Goal: Transaction & Acquisition: Book appointment/travel/reservation

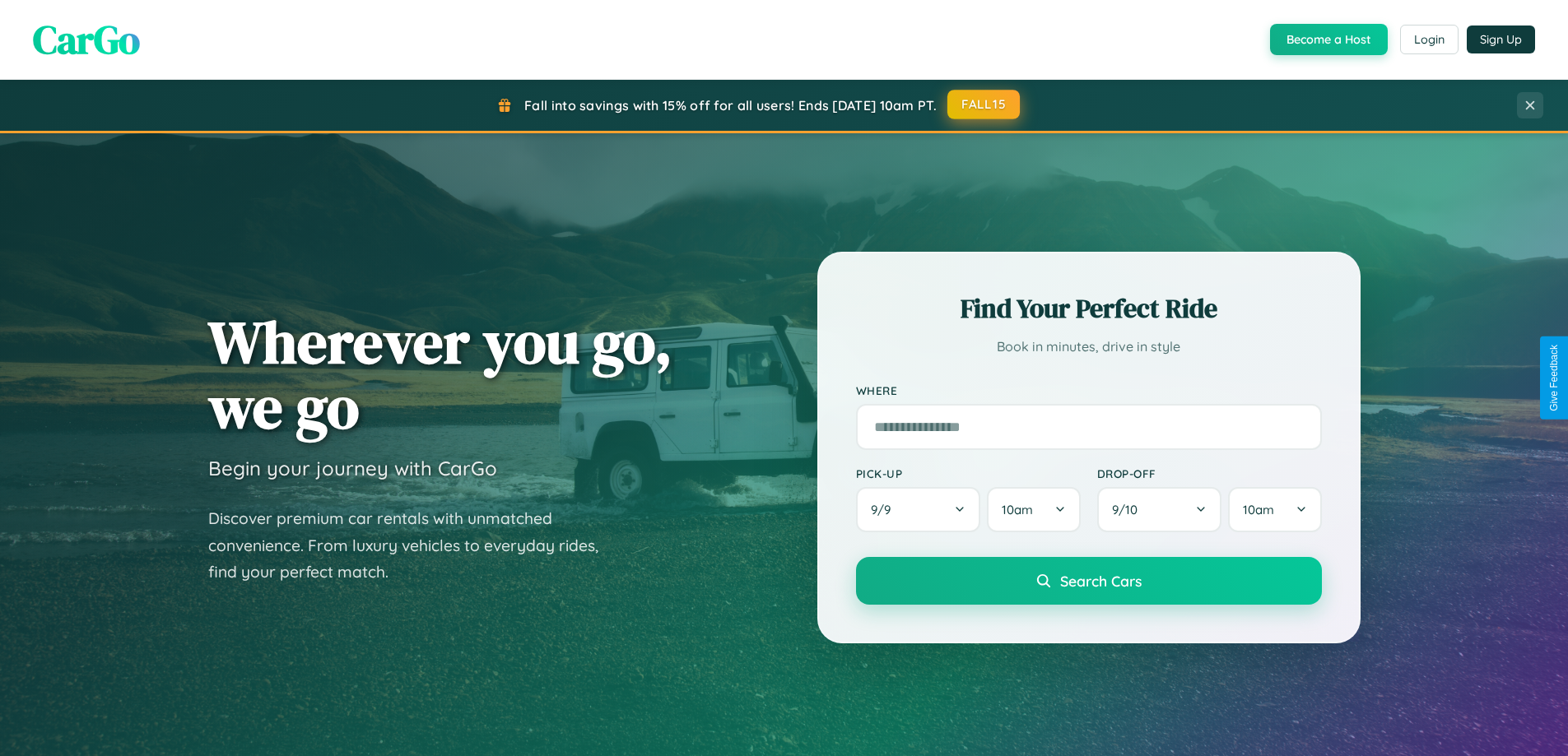
click at [984, 105] on button "FALL15" at bounding box center [984, 105] width 73 height 30
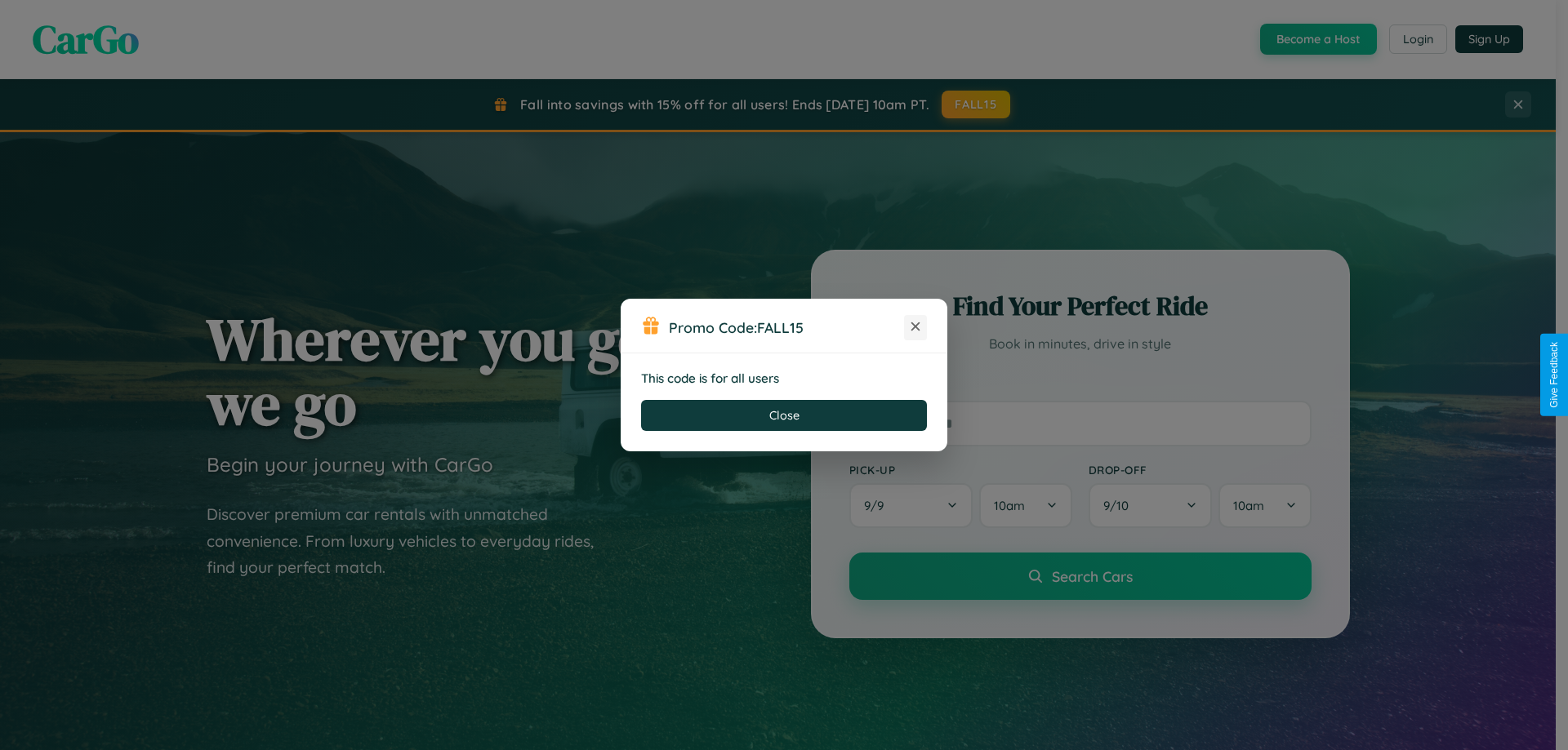
click at [916, 328] on icon at bounding box center [916, 327] width 16 height 16
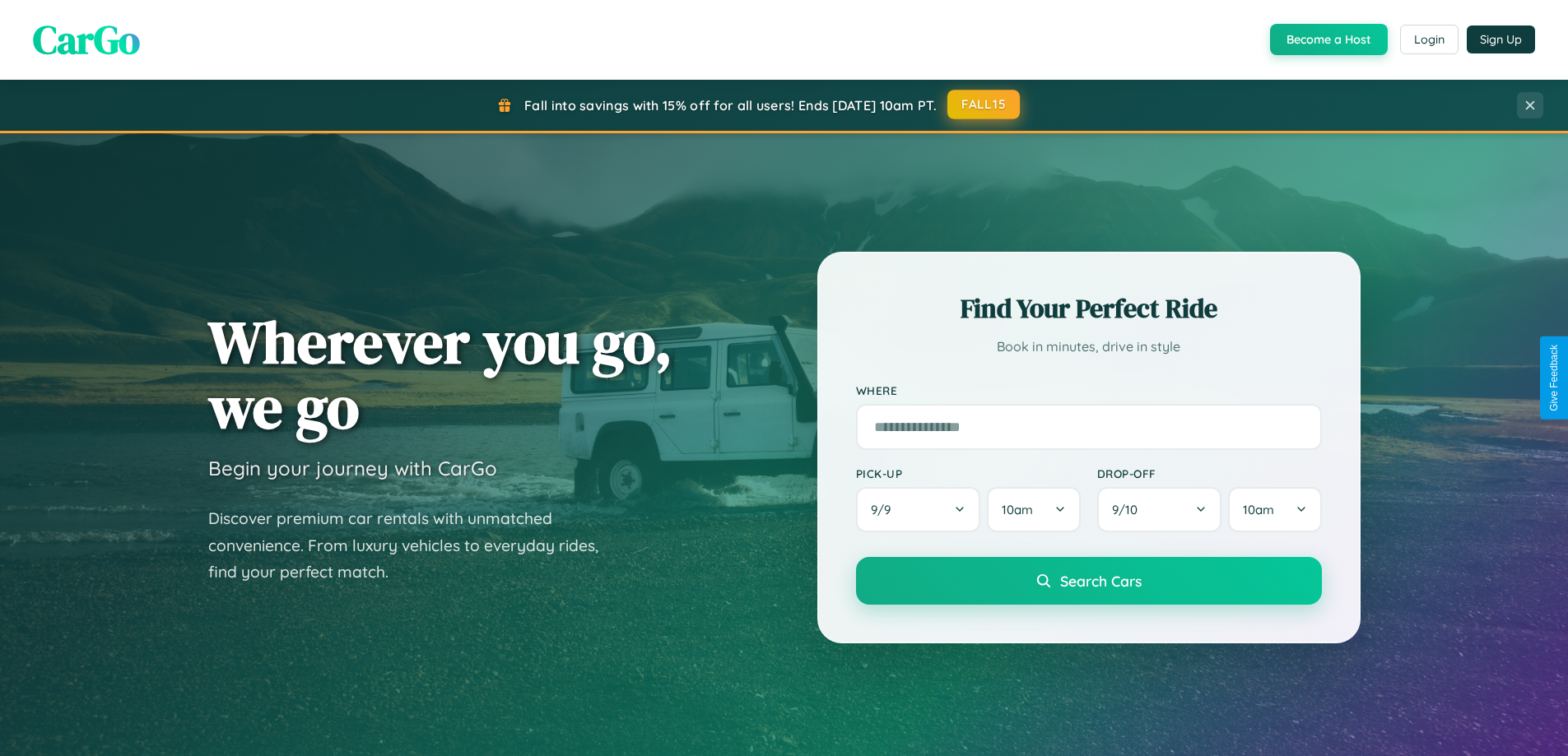
click at [984, 105] on button "FALL15" at bounding box center [984, 105] width 73 height 30
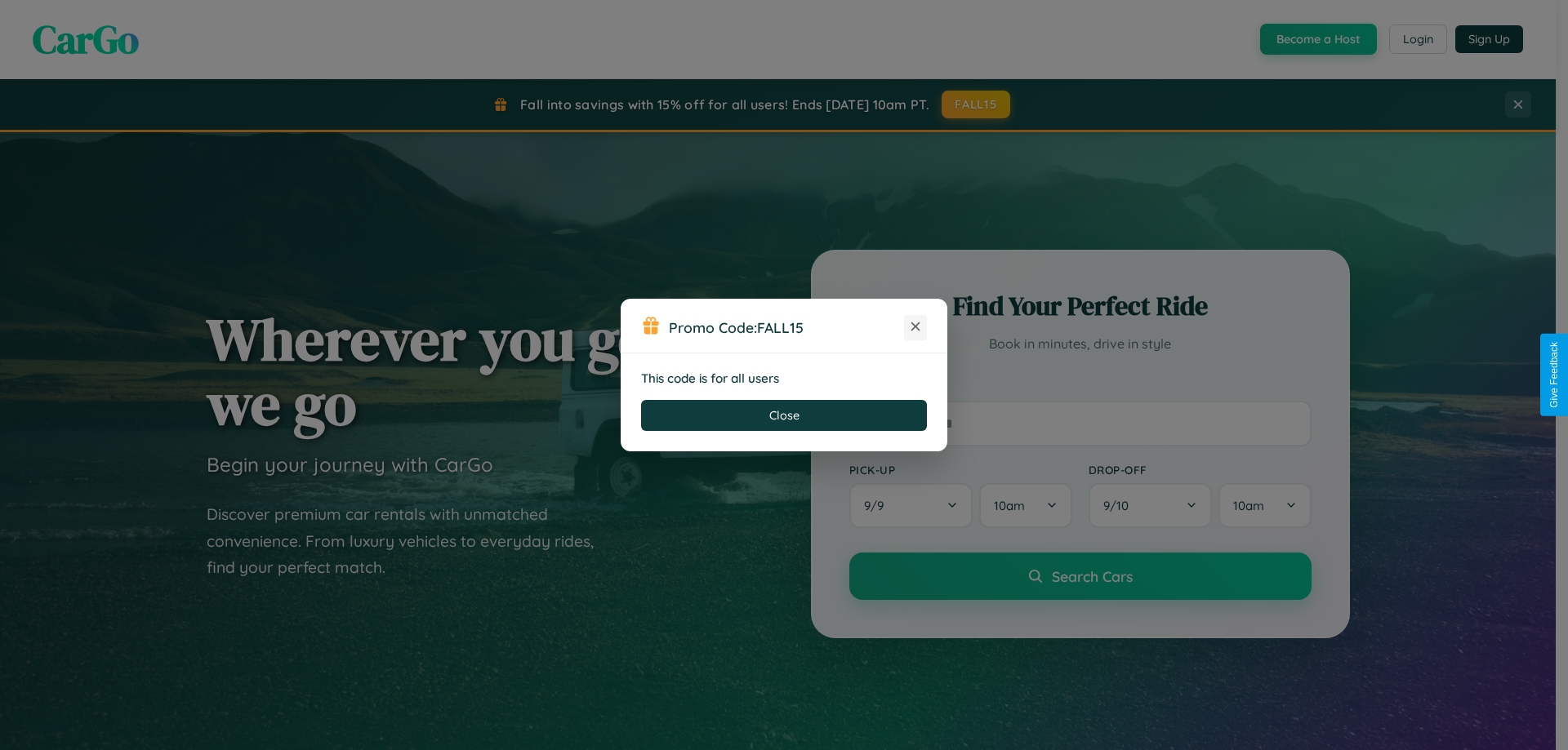
click at [916, 328] on icon at bounding box center [916, 327] width 16 height 16
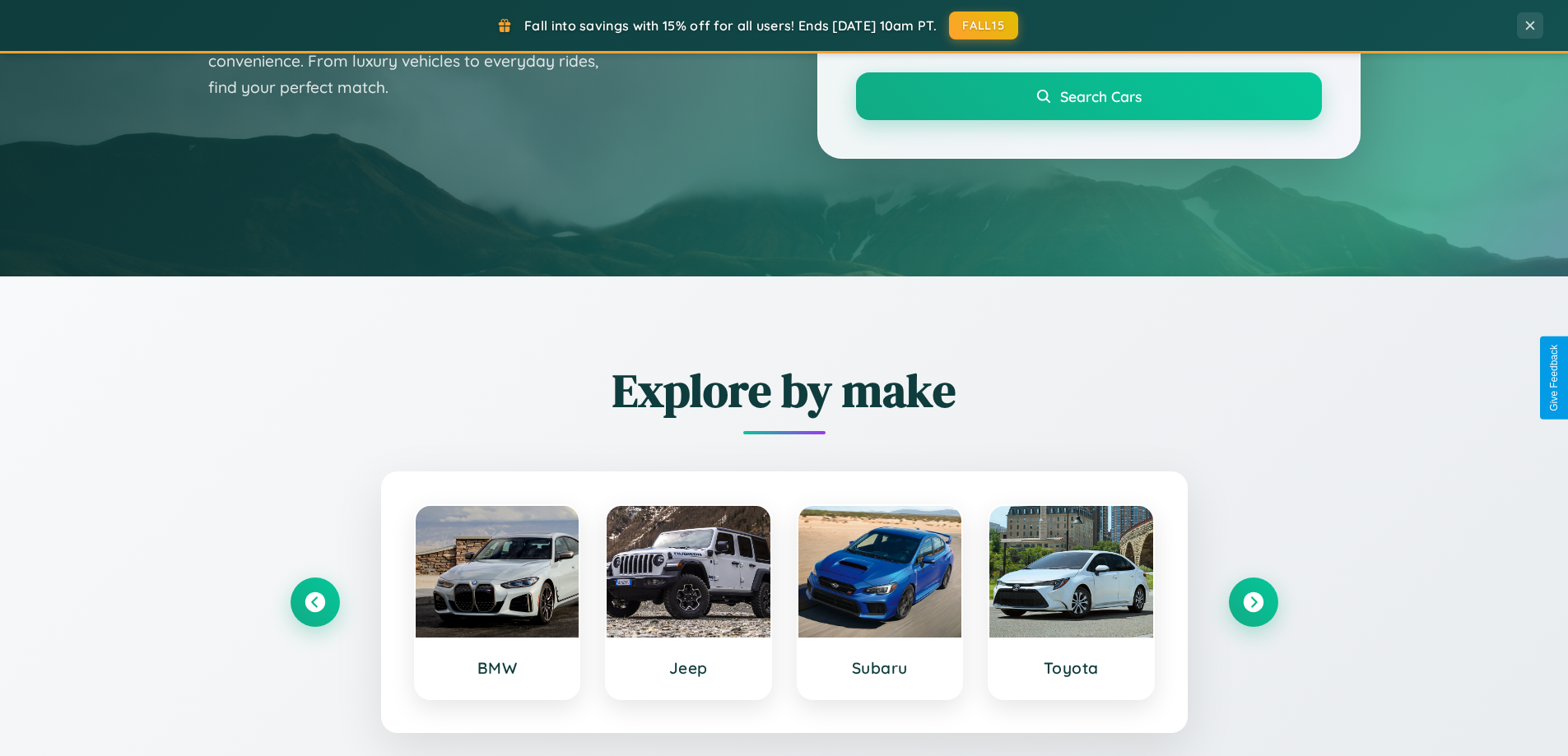
scroll to position [1132, 0]
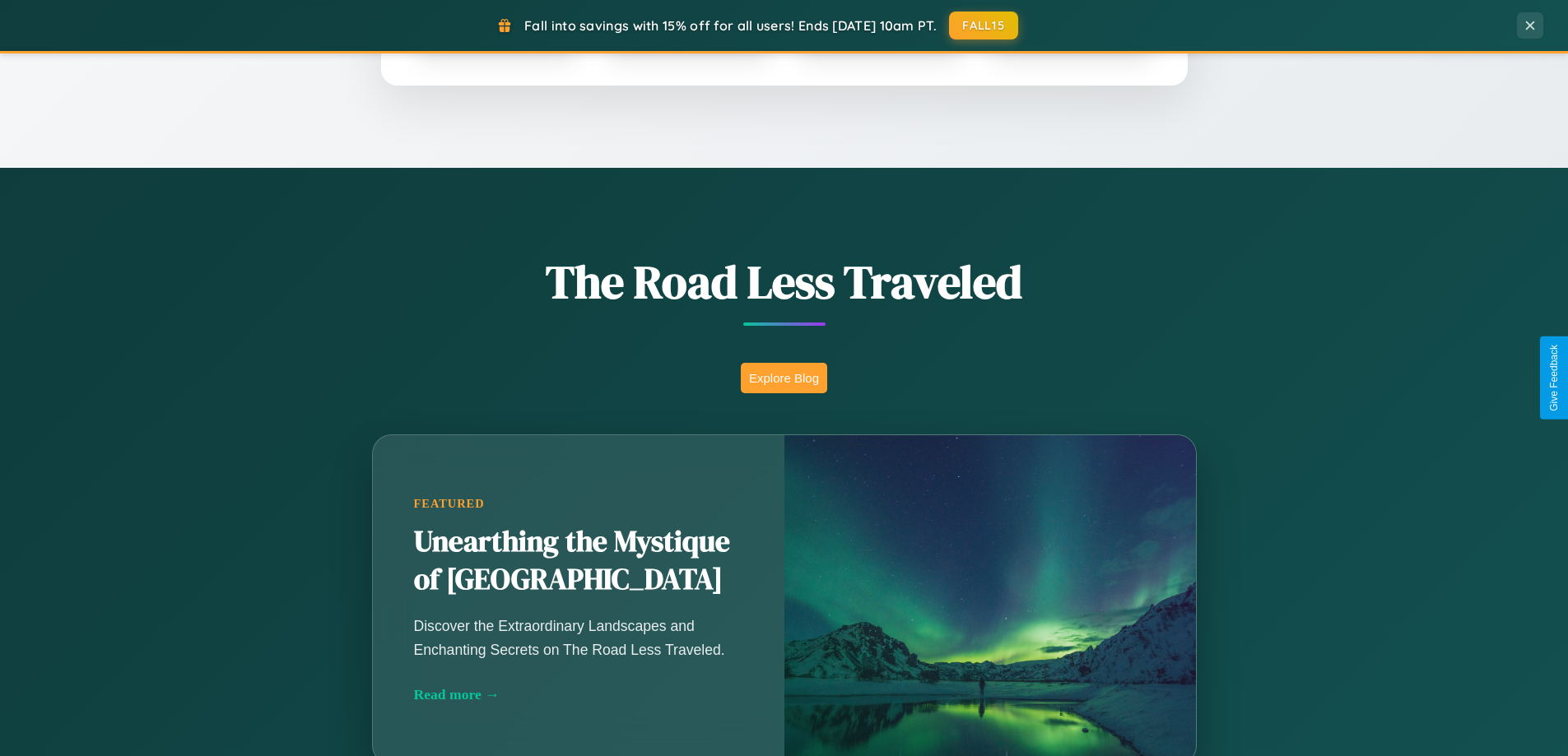
click at [784, 378] on button "Explore Blog" at bounding box center [784, 378] width 87 height 31
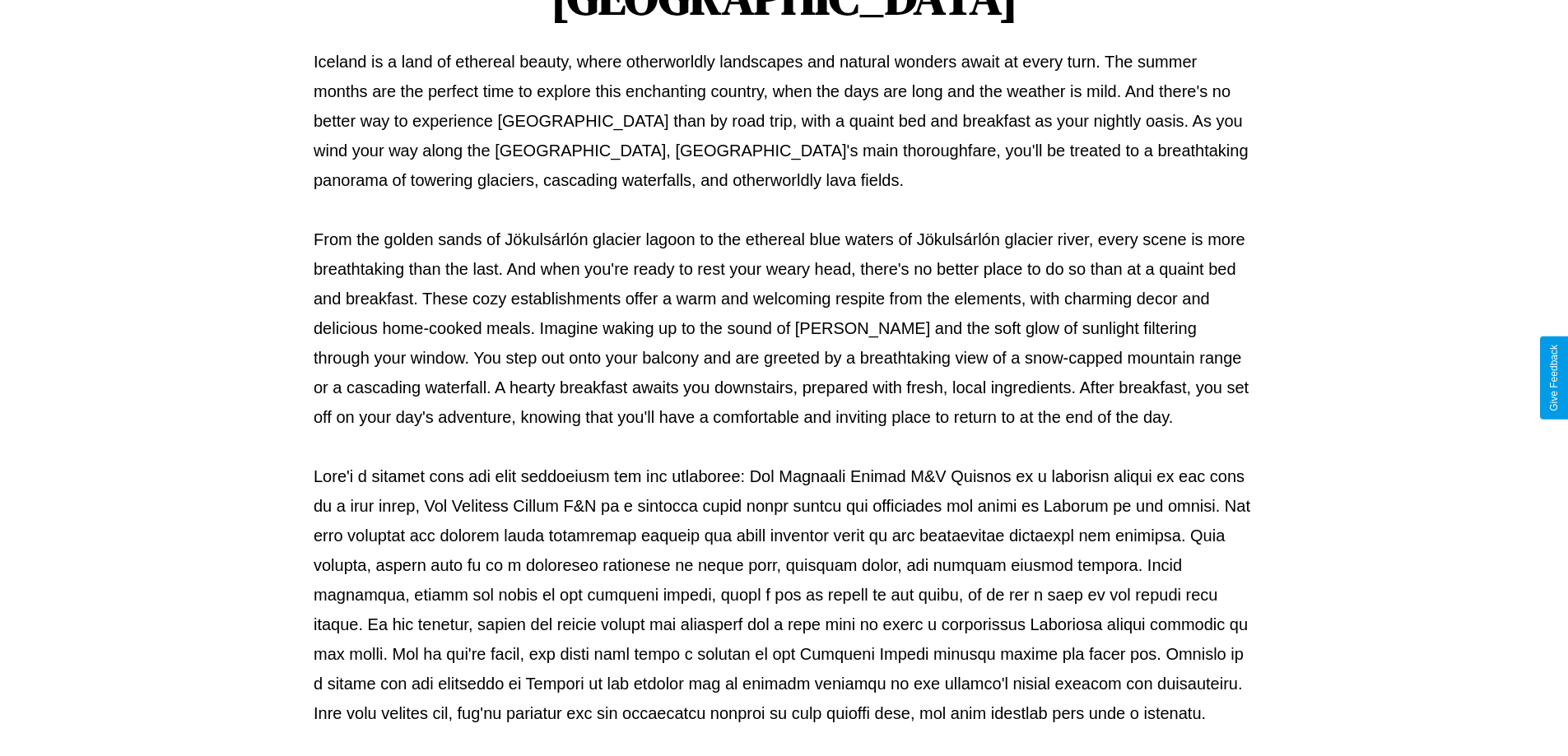
scroll to position [532, 0]
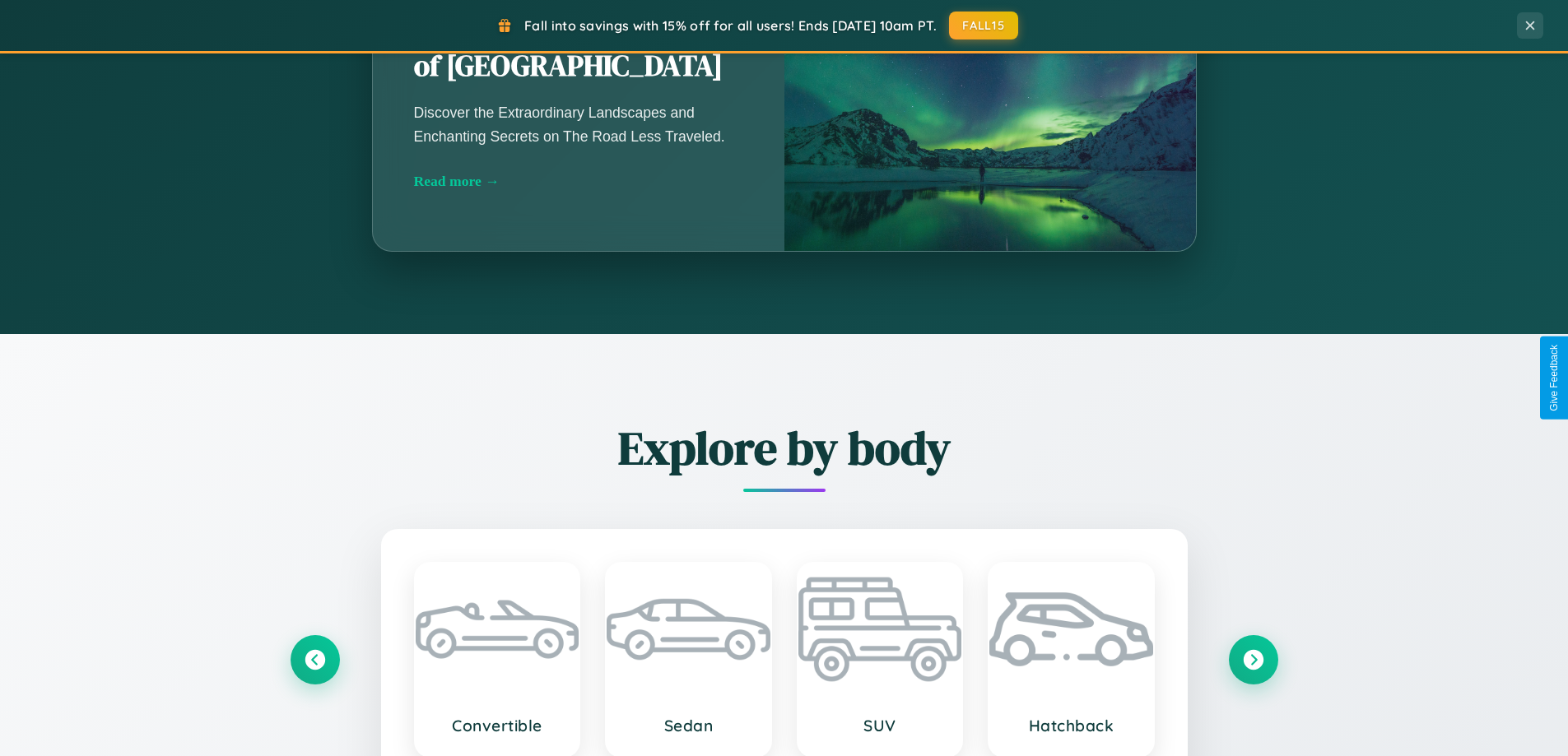
scroll to position [2644, 0]
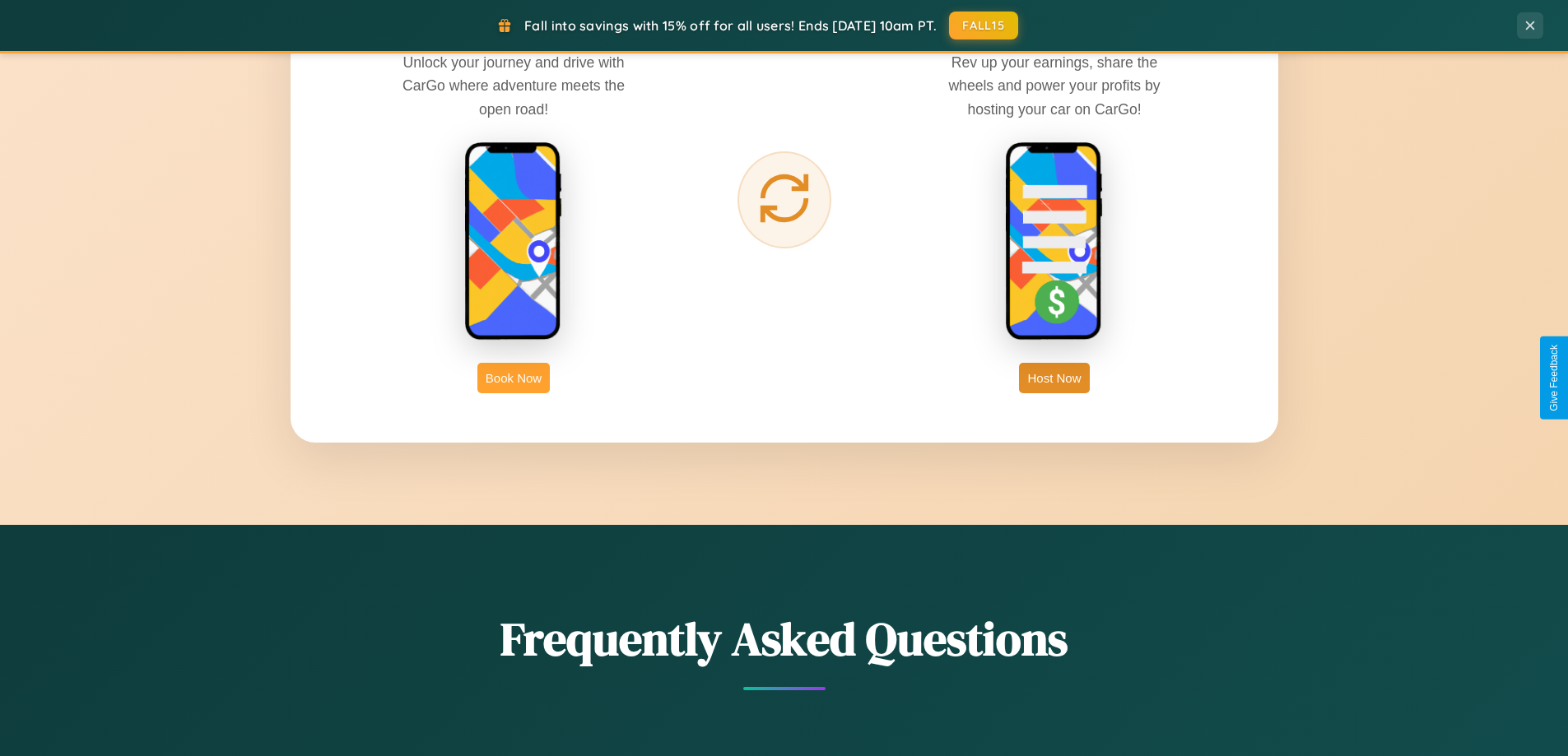
click at [514, 378] on button "Book Now" at bounding box center [514, 378] width 73 height 31
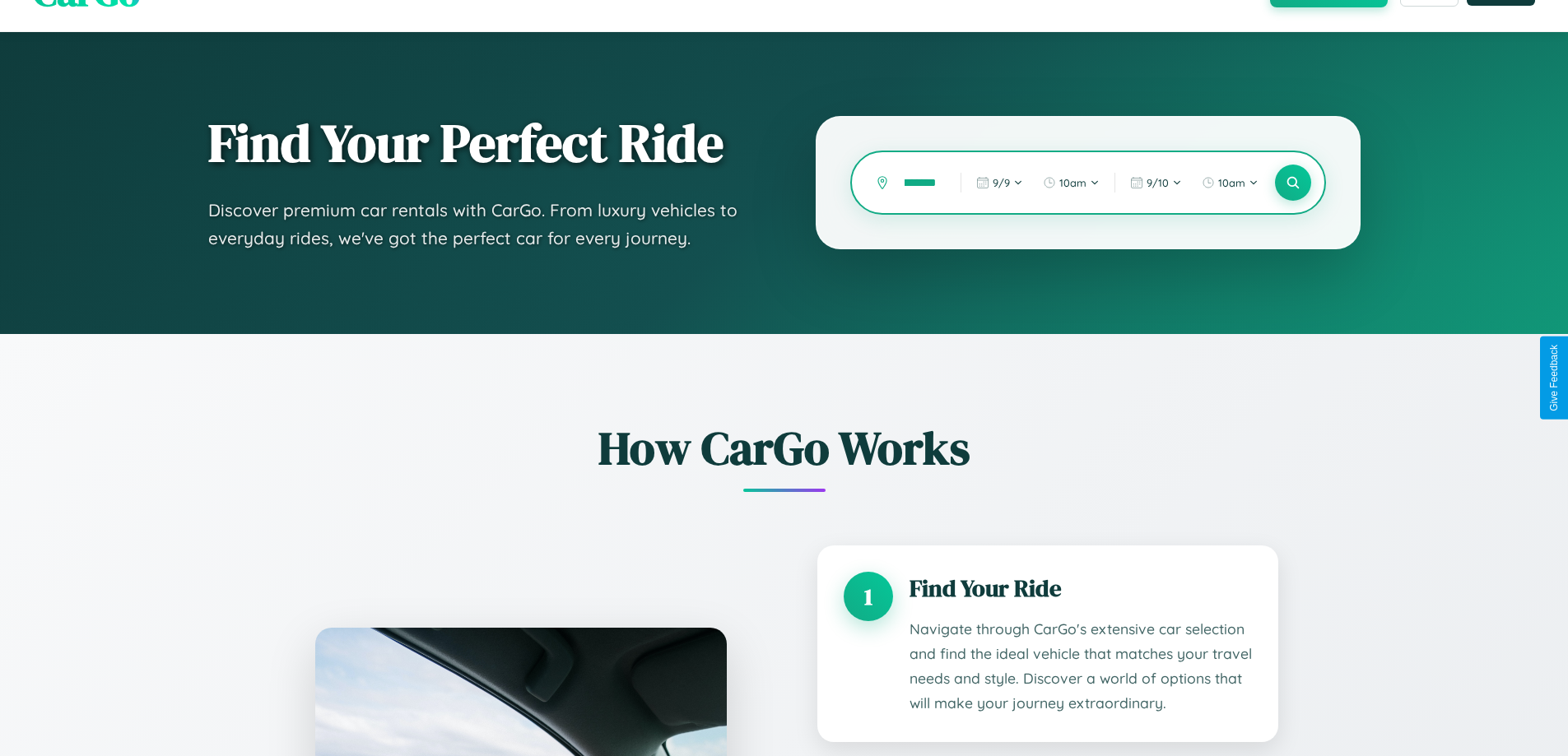
scroll to position [0, 28]
type input "********"
click at [1292, 182] on icon at bounding box center [1292, 182] width 16 height 16
